Goal: Information Seeking & Learning: Learn about a topic

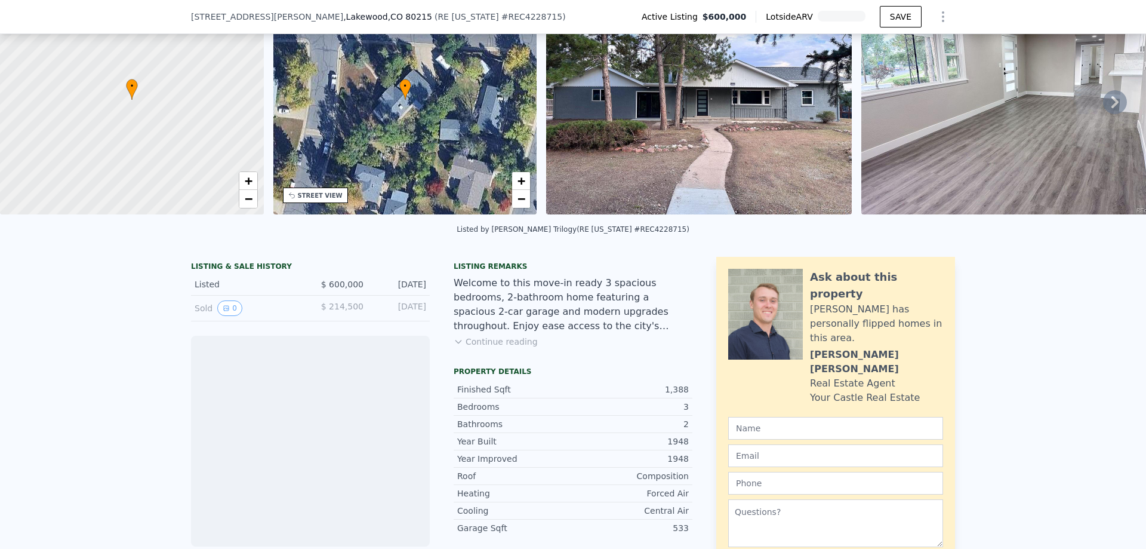
scroll to position [115, 0]
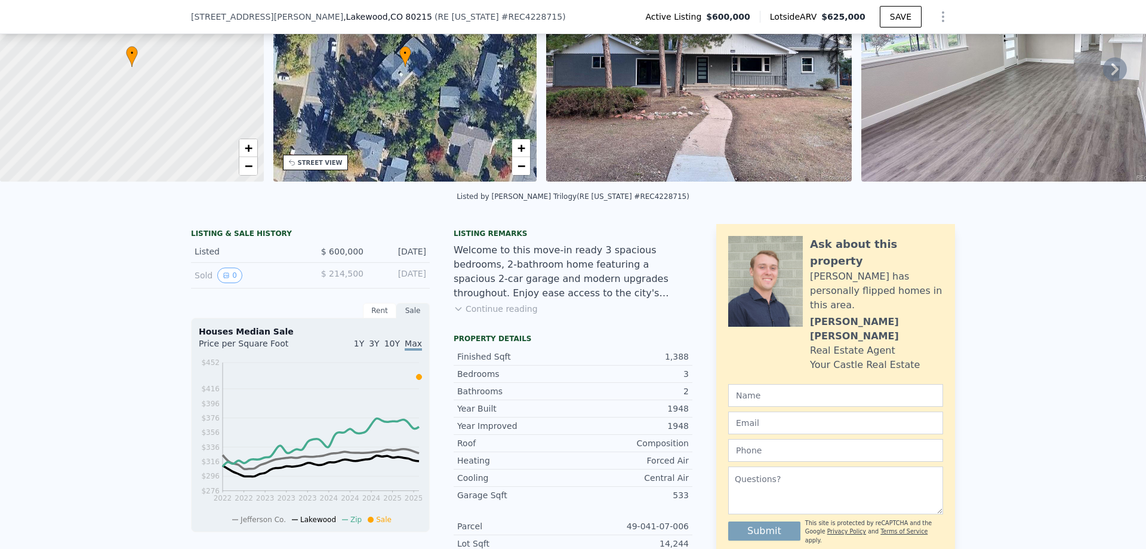
click at [486, 315] on button "Continue reading" at bounding box center [496, 309] width 84 height 12
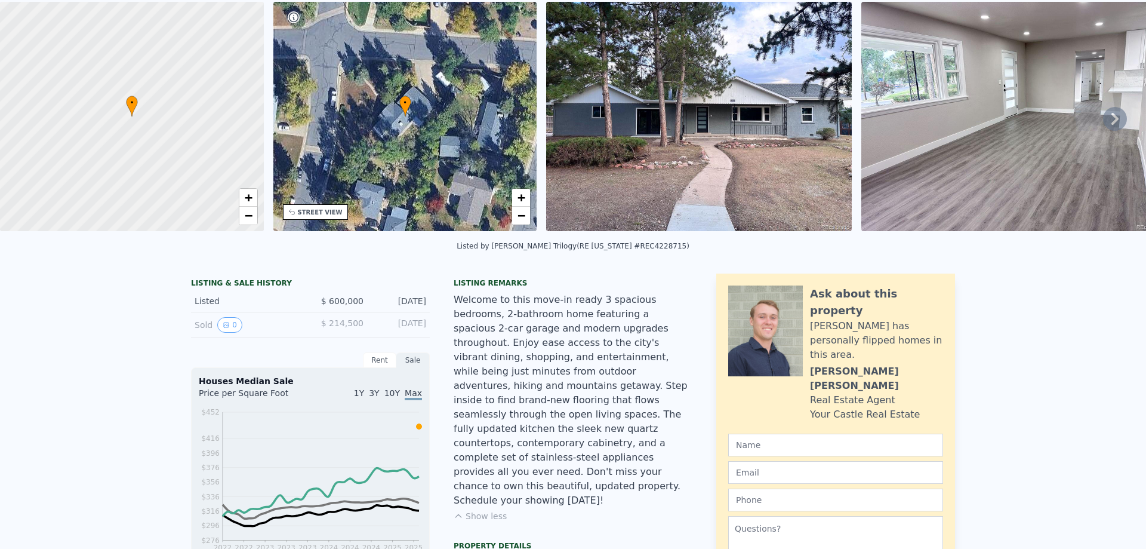
scroll to position [4, 0]
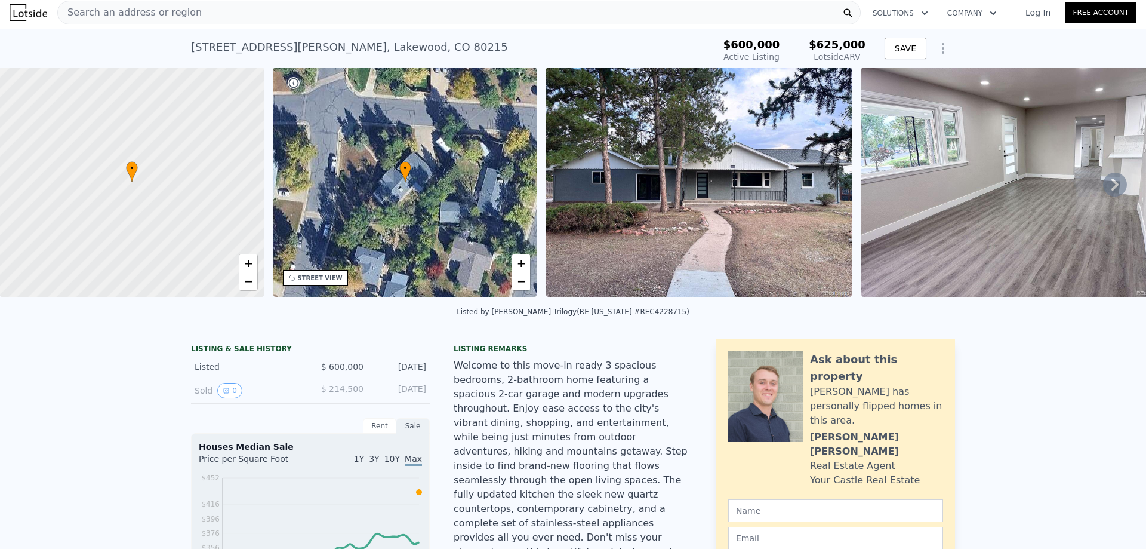
click at [1111, 184] on icon at bounding box center [1114, 184] width 7 height 12
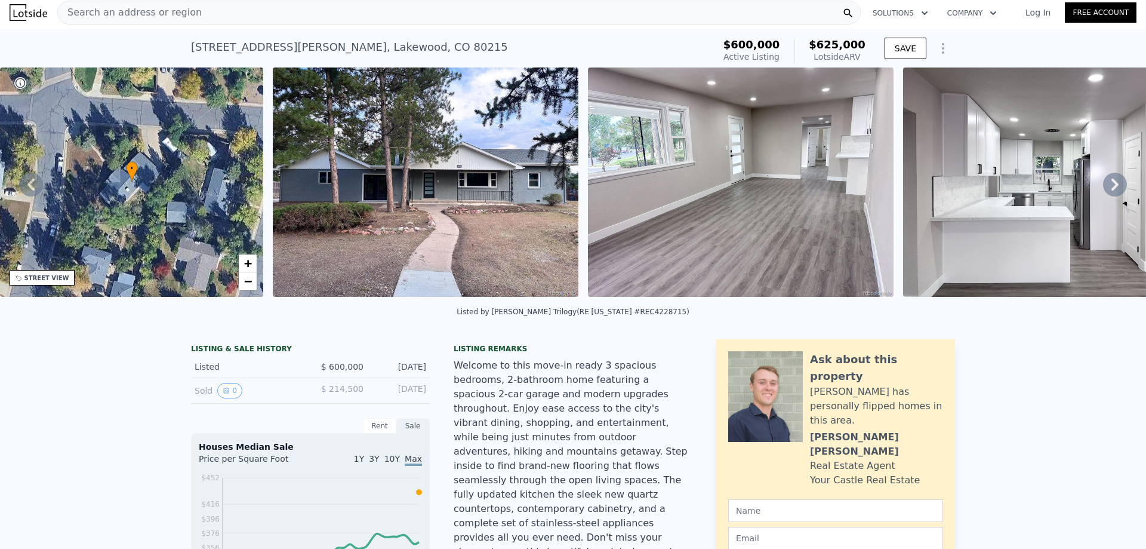
click at [1111, 184] on icon at bounding box center [1114, 184] width 7 height 12
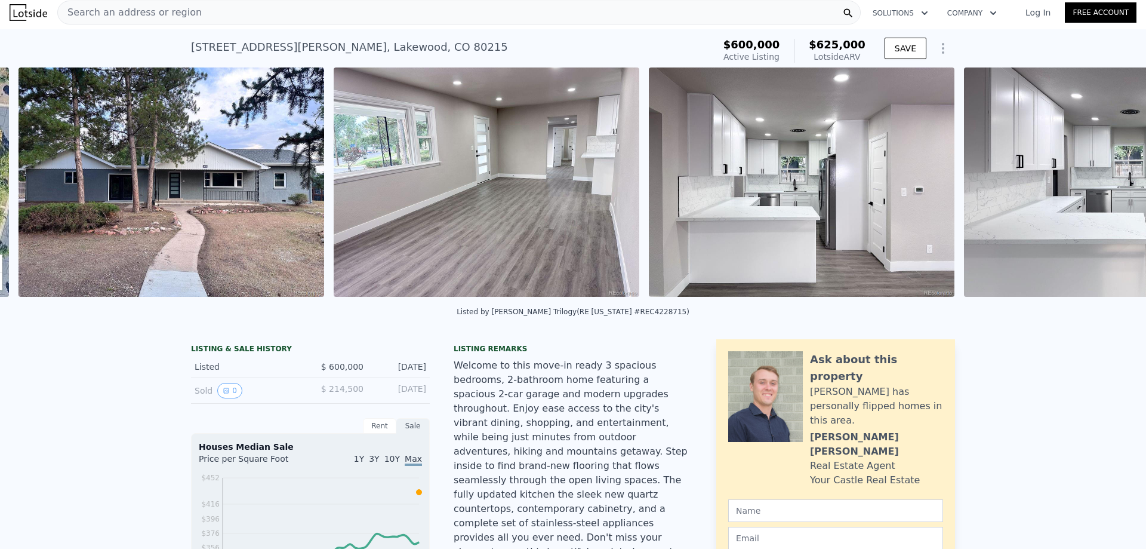
scroll to position [0, 546]
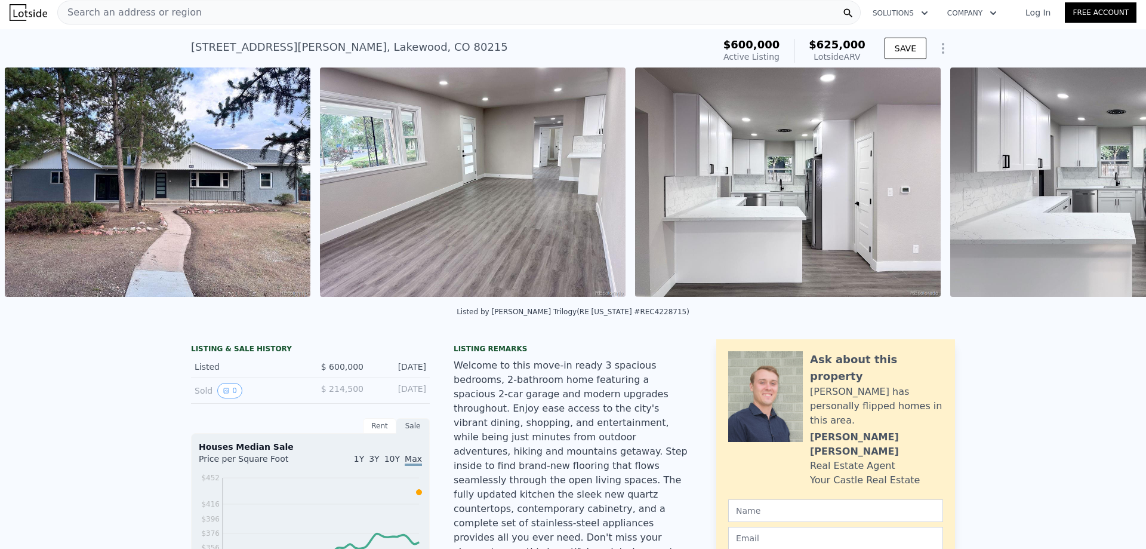
click at [1104, 184] on img at bounding box center [1103, 181] width 306 height 229
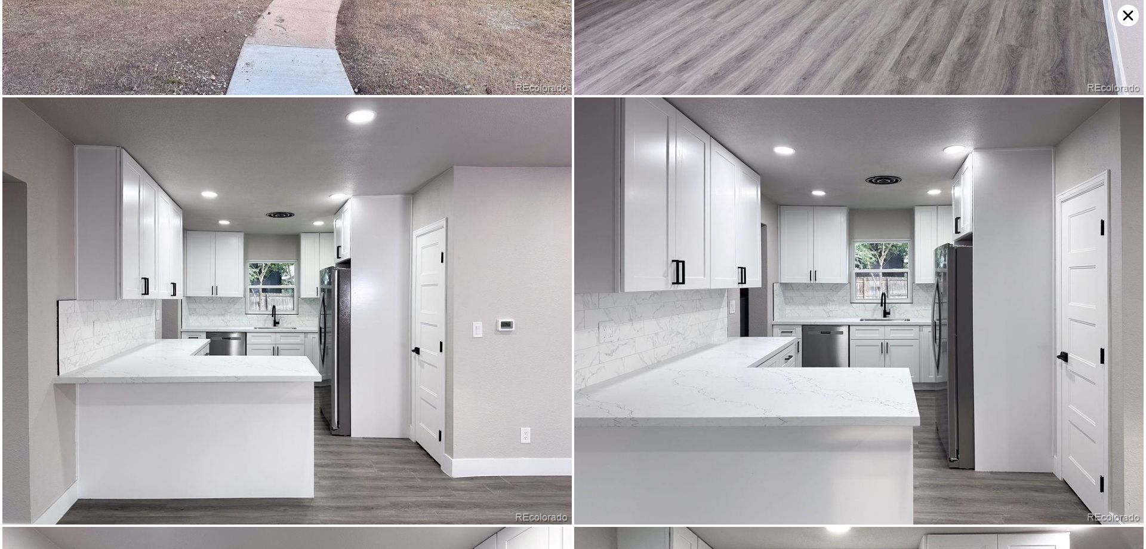
scroll to position [426, 0]
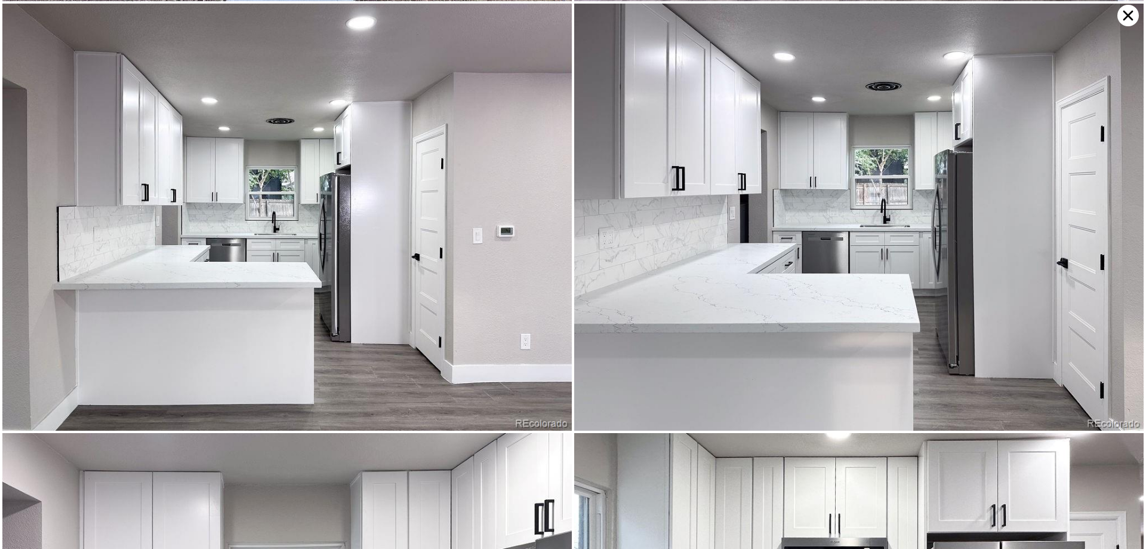
click at [1127, 17] on icon at bounding box center [1127, 15] width 21 height 21
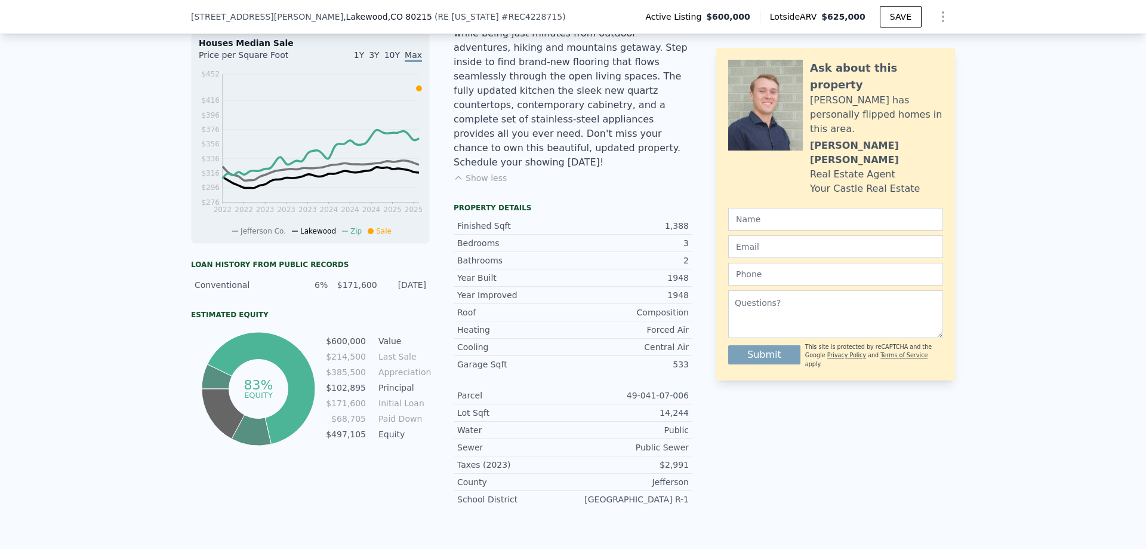
scroll to position [418, 0]
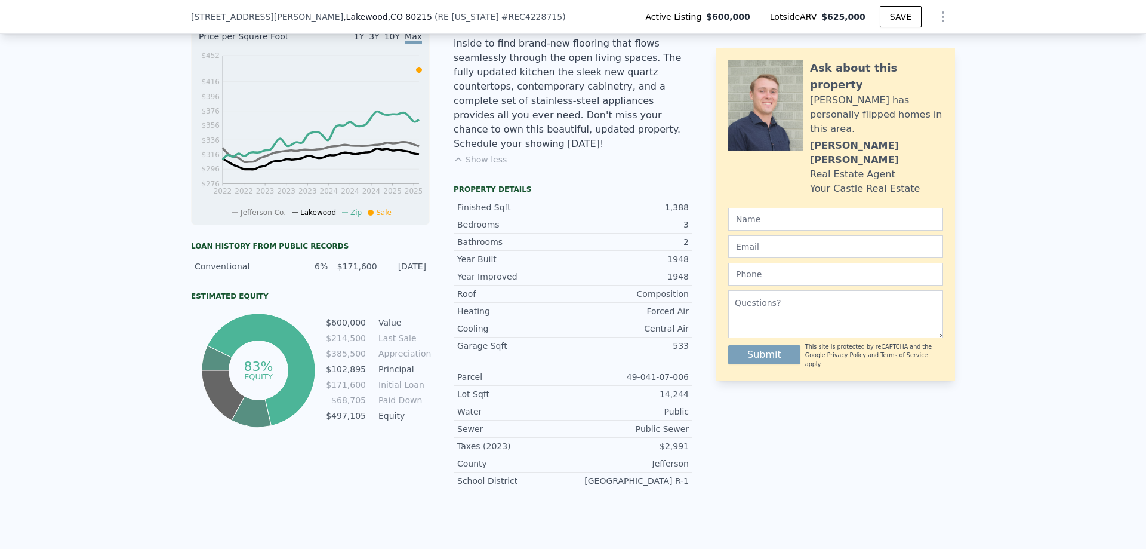
click at [360, 342] on td "$214,500" at bounding box center [345, 337] width 41 height 13
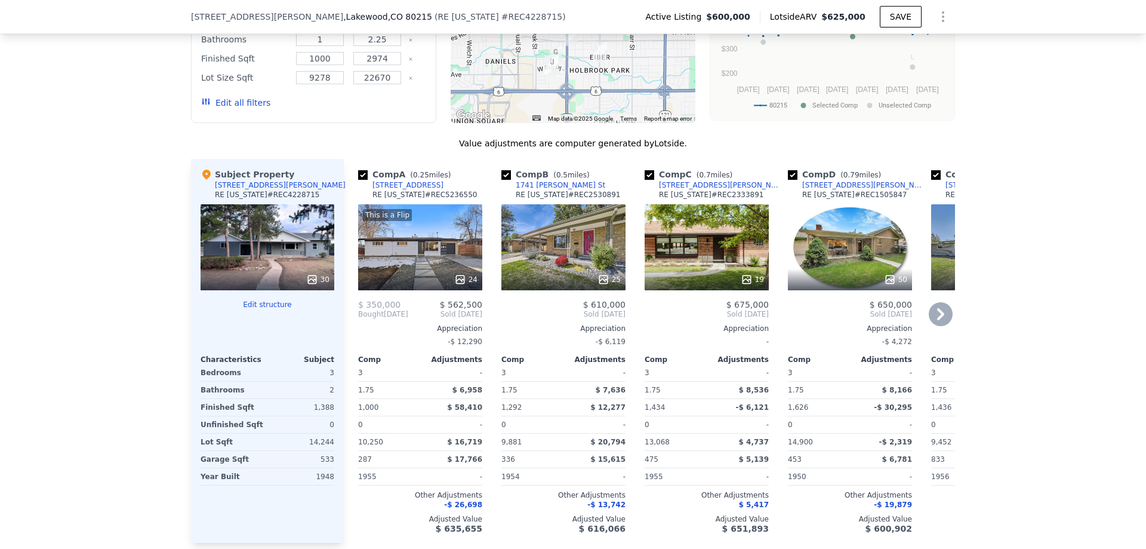
scroll to position [1194, 0]
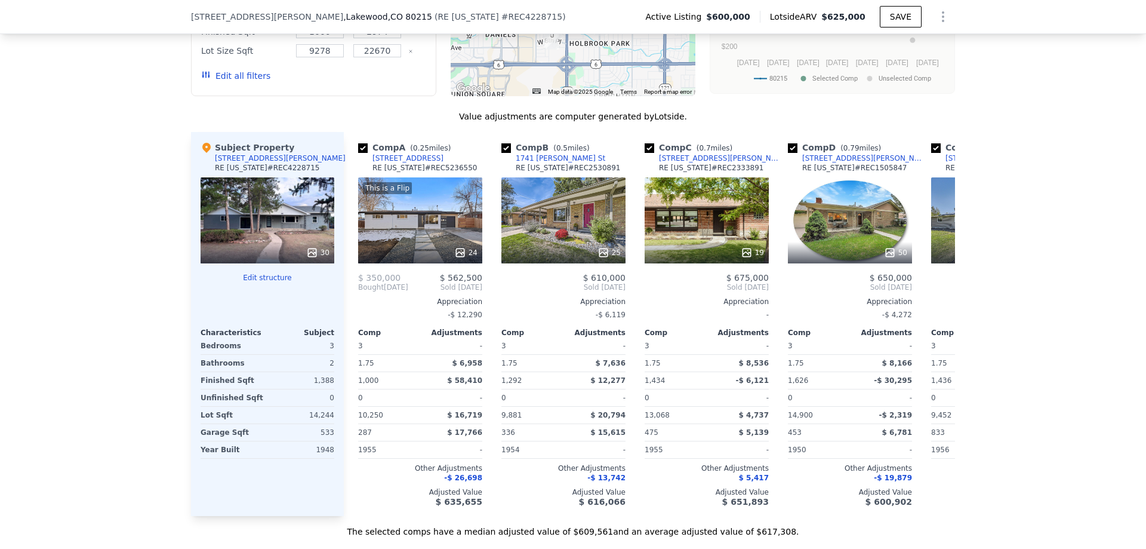
click at [94, 386] on div "We found 12 sales that match your search Listings provided by RE [US_STATE] . F…" at bounding box center [573, 195] width 1146 height 685
click at [410, 247] on div "24" at bounding box center [421, 253] width 114 height 12
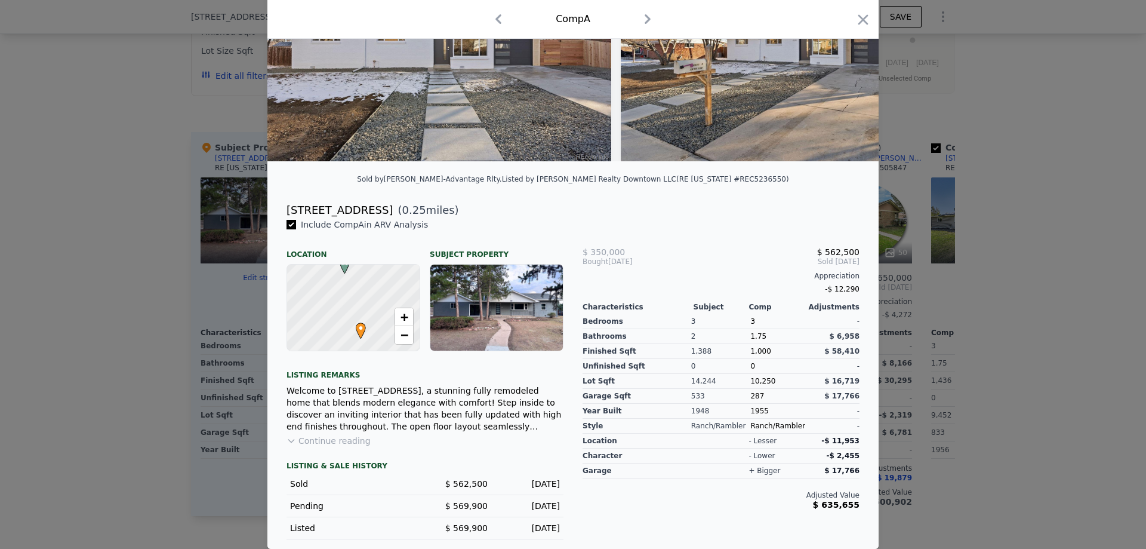
scroll to position [154, 0]
click at [51, 383] on div at bounding box center [573, 274] width 1146 height 549
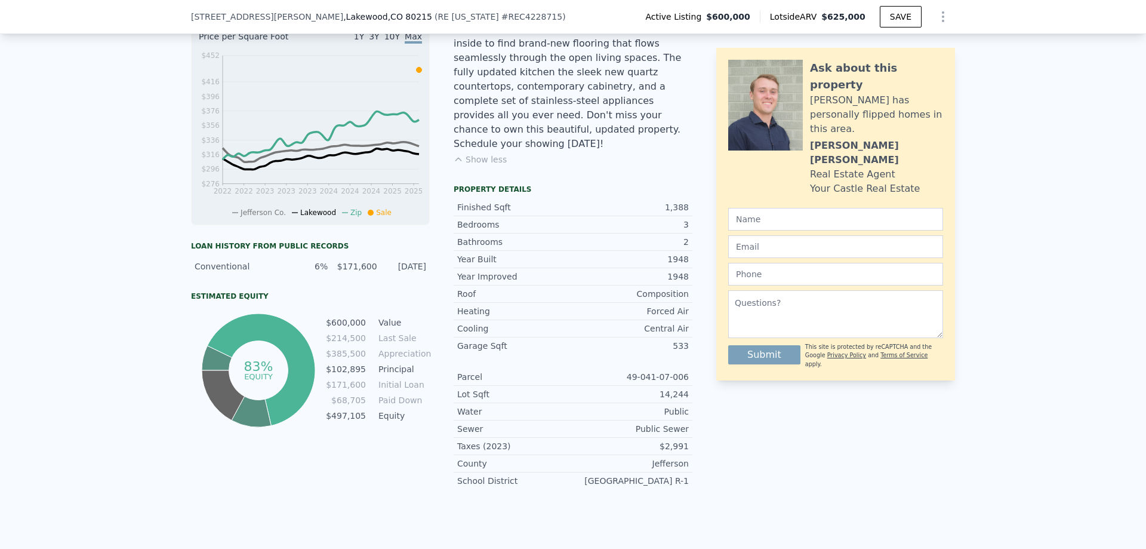
scroll to position [60, 0]
